Goal: Check status: Check status

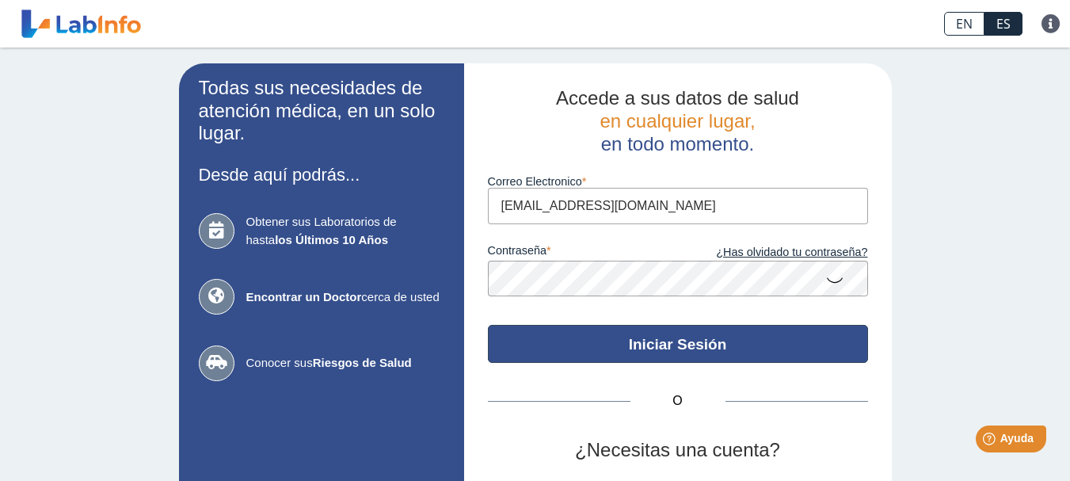
type input "[EMAIL_ADDRESS][DOMAIN_NAME]"
click at [664, 341] on button "Iniciar Sesión" at bounding box center [678, 344] width 380 height 38
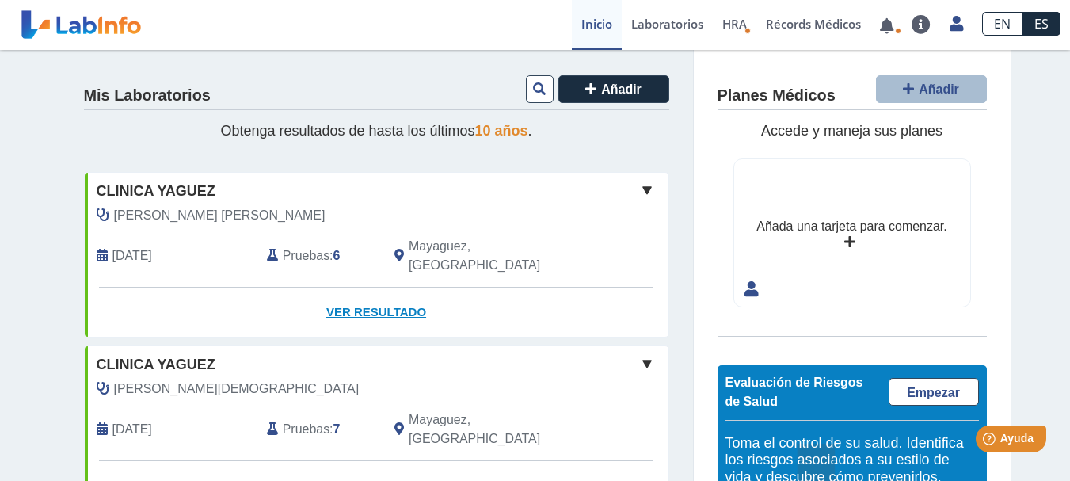
click at [355, 291] on link "Ver Resultado" at bounding box center [377, 312] width 584 height 50
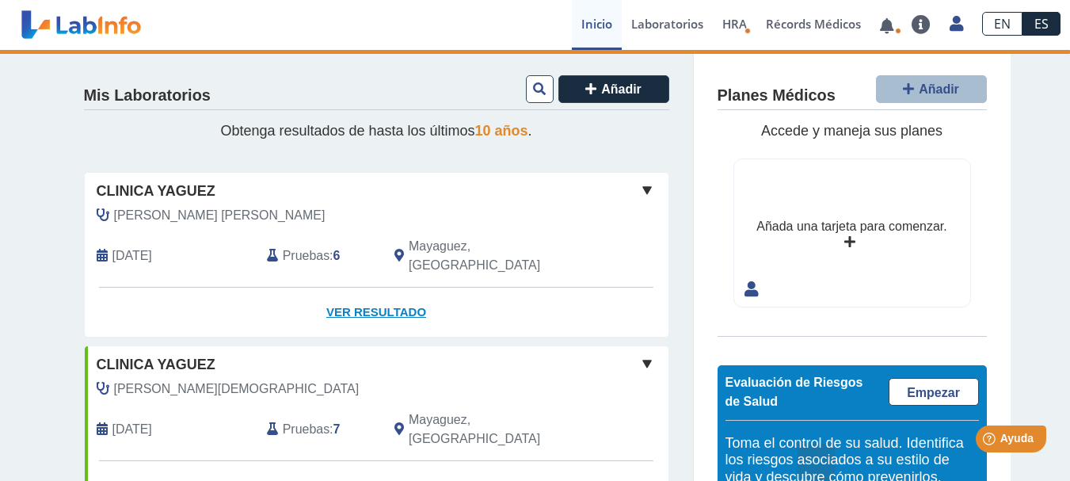
click at [376, 294] on link "Ver Resultado" at bounding box center [377, 312] width 584 height 50
click at [292, 246] on span "Pruebas" at bounding box center [306, 255] width 47 height 19
click at [403, 288] on link "Ver Resultado" at bounding box center [377, 312] width 584 height 50
click at [401, 289] on link "Ver Resultado" at bounding box center [377, 312] width 584 height 50
click at [401, 291] on link "Ver Resultado" at bounding box center [377, 312] width 584 height 50
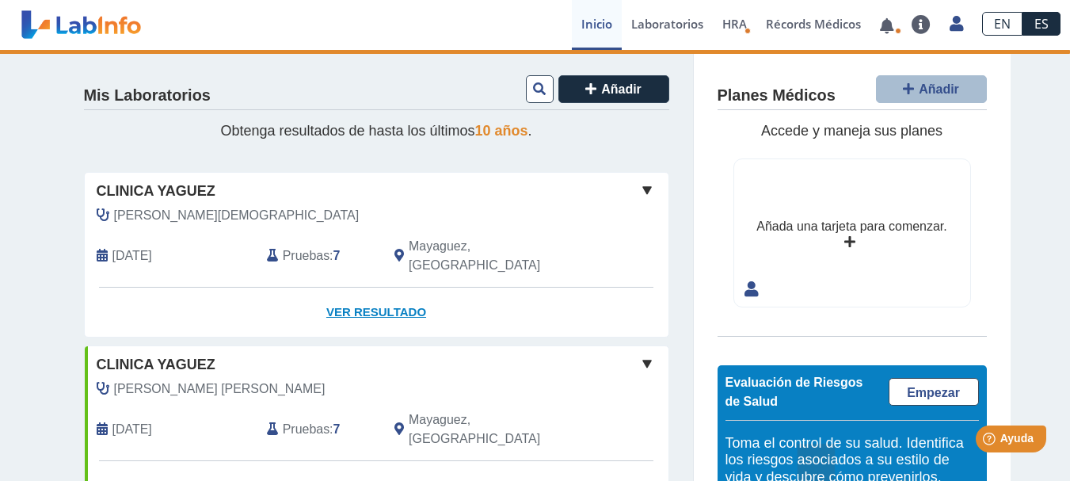
click at [377, 297] on link "Ver Resultado" at bounding box center [377, 312] width 584 height 50
click at [373, 295] on link "Ver Resultado" at bounding box center [377, 312] width 584 height 50
click at [372, 295] on link "Ver Resultado" at bounding box center [377, 312] width 584 height 50
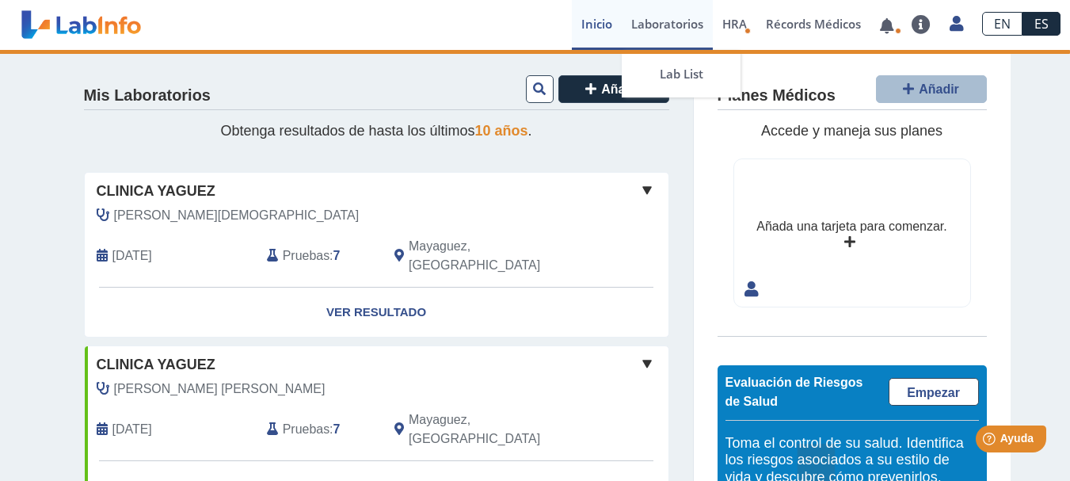
click at [664, 20] on link "Laboratorios" at bounding box center [667, 25] width 91 height 50
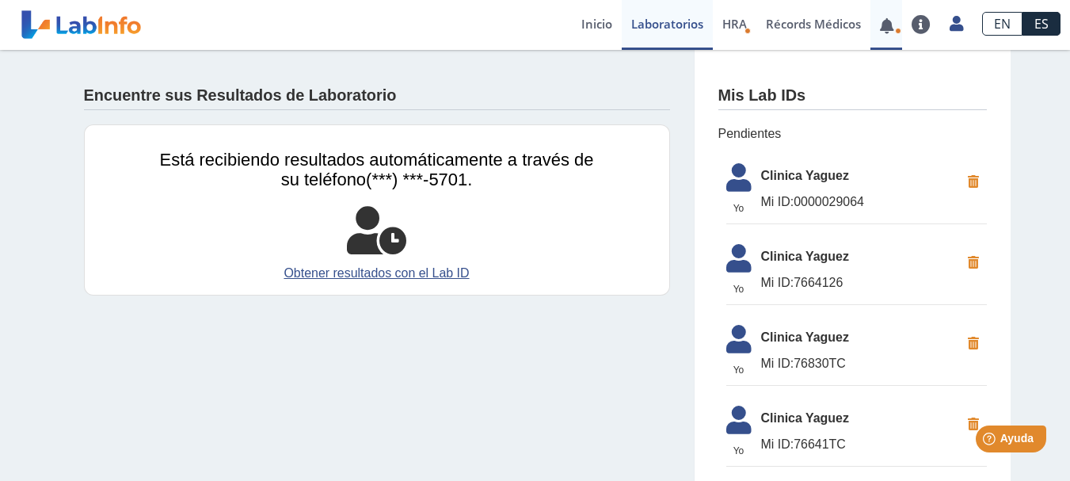
click at [892, 29] on link at bounding box center [886, 26] width 32 height 12
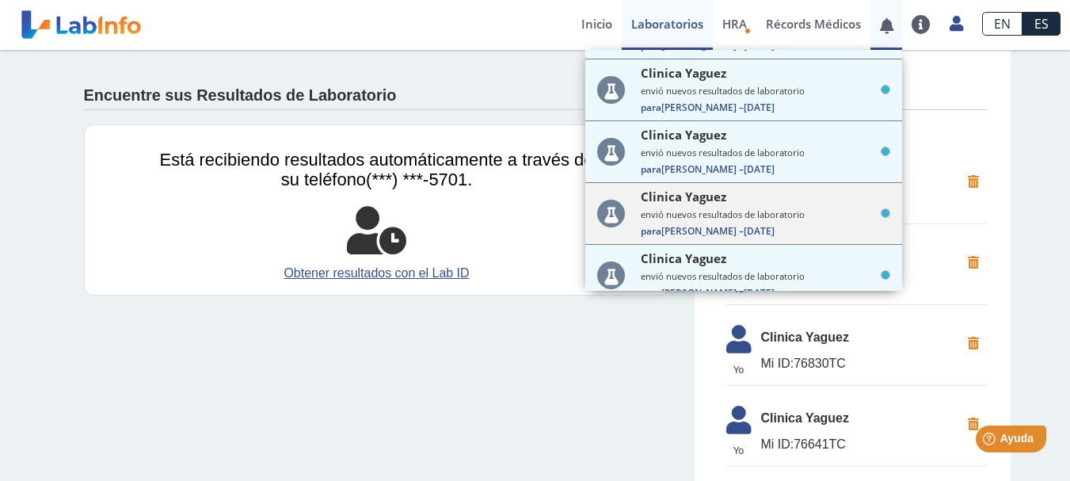
scroll to position [119, 0]
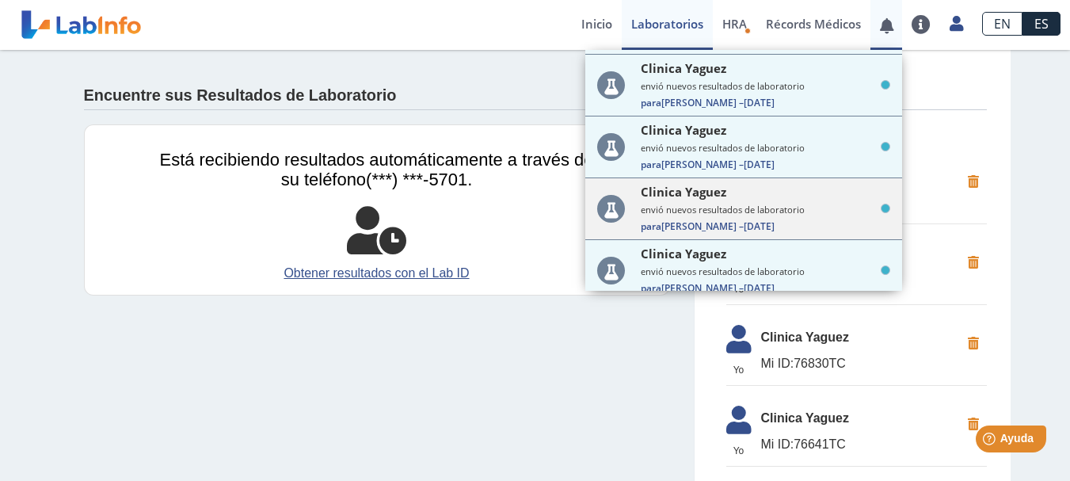
click at [801, 210] on small "envió nuevos resultados de laboratorio" at bounding box center [765, 210] width 249 height 12
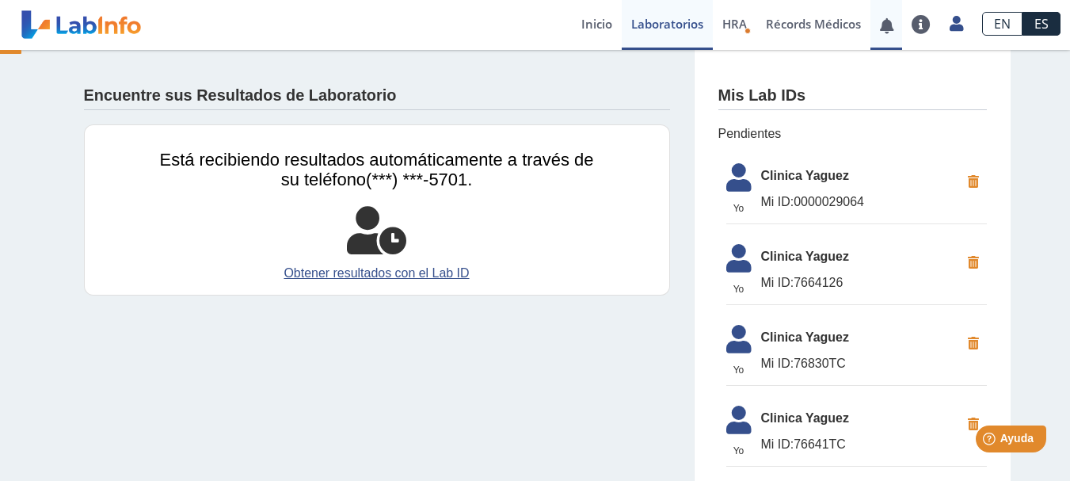
click at [801, 210] on span "Mi ID: 0000029064" at bounding box center [860, 201] width 199 height 19
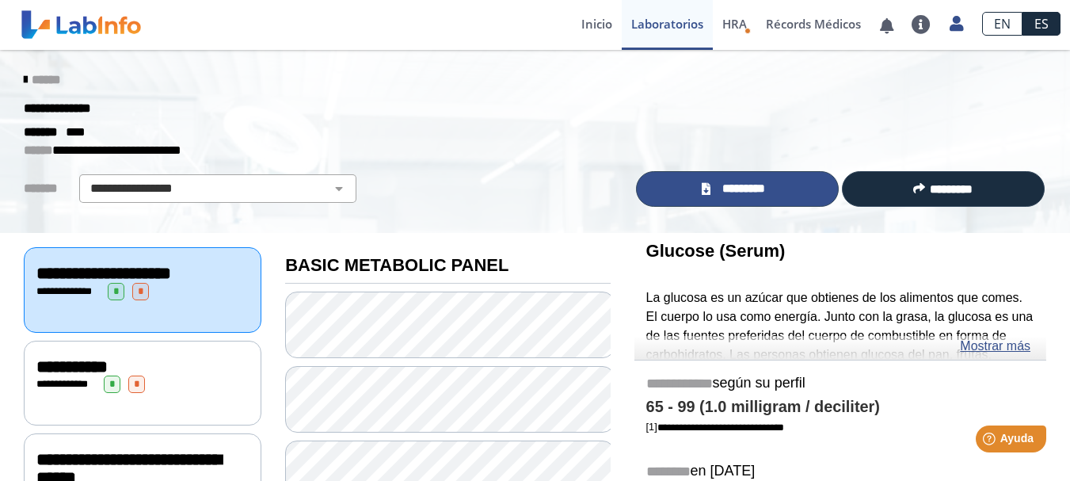
click at [760, 186] on span "*********" at bounding box center [744, 189] width 58 height 18
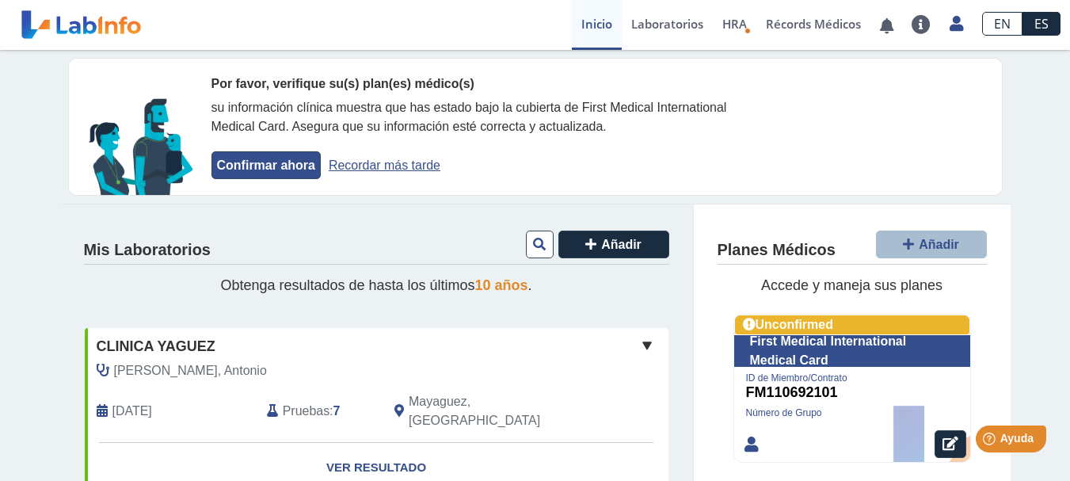
click at [276, 163] on button "Confirmar ahora" at bounding box center [265, 165] width 109 height 28
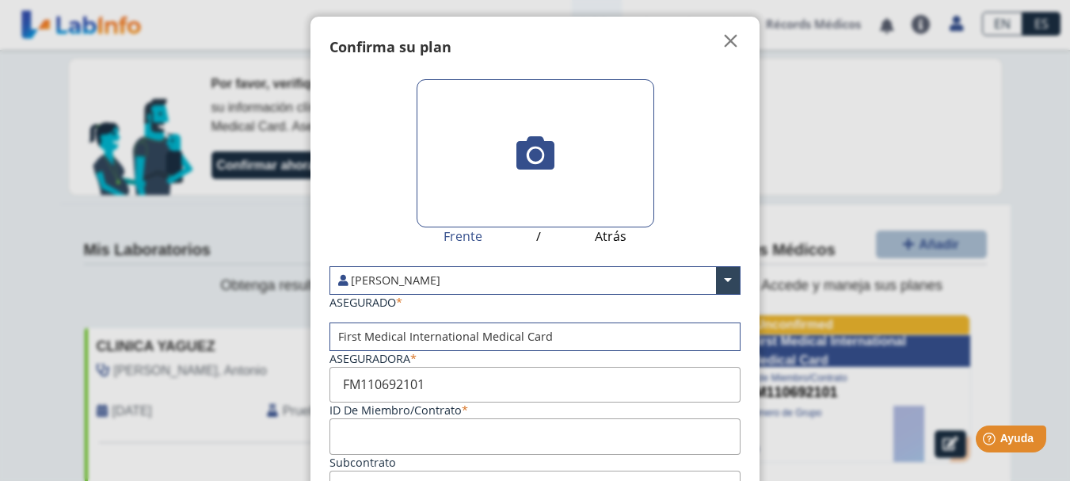
click at [528, 154] on icon at bounding box center [535, 153] width 38 height 38
click at [0, 0] on input "file" at bounding box center [0, 0] width 0 height 0
click at [603, 237] on span "Atrás" at bounding box center [611, 236] width 32 height 19
click at [526, 158] on icon at bounding box center [535, 153] width 38 height 38
click at [0, 0] on input "file" at bounding box center [0, 0] width 0 height 0
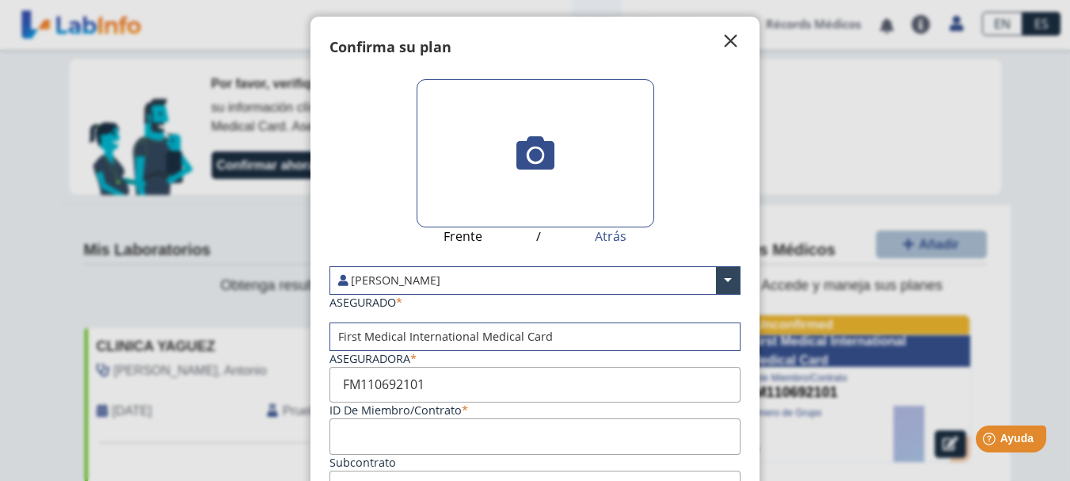
click at [721, 42] on span "" at bounding box center [730, 41] width 19 height 19
